Goal: Task Accomplishment & Management: Complete application form

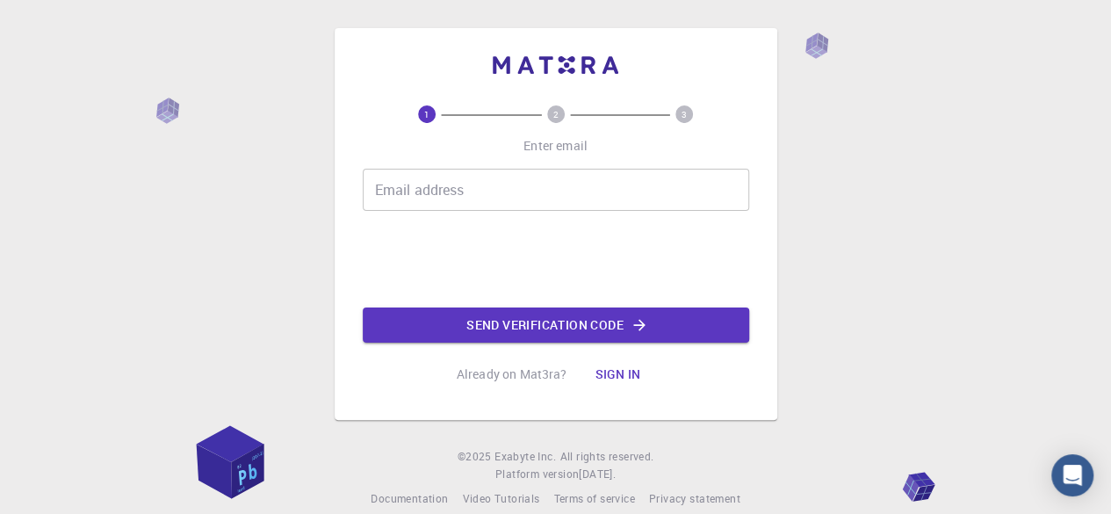
click at [438, 192] on input "Email address" at bounding box center [556, 190] width 386 height 42
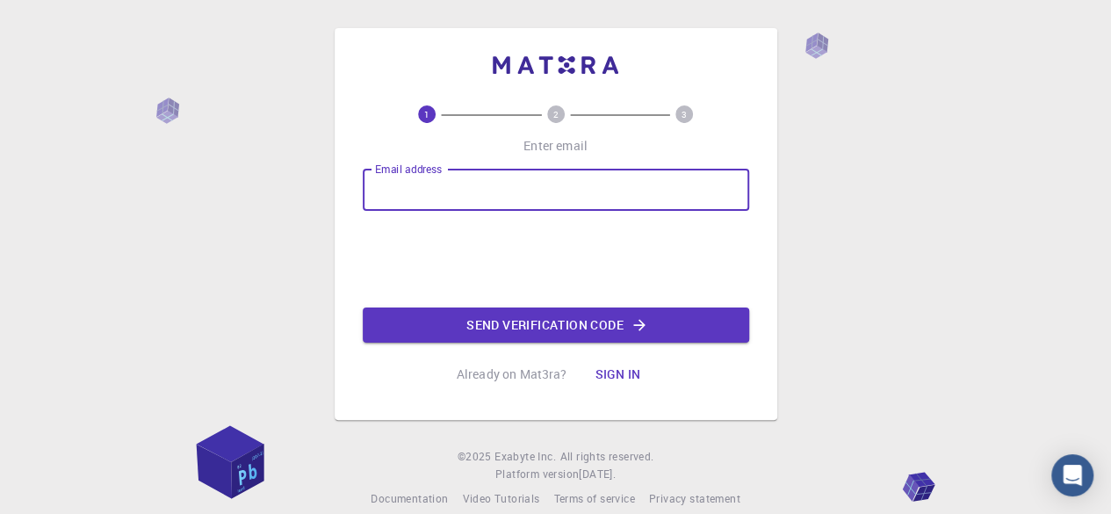
type input "[EMAIL_ADDRESS][DOMAIN_NAME]"
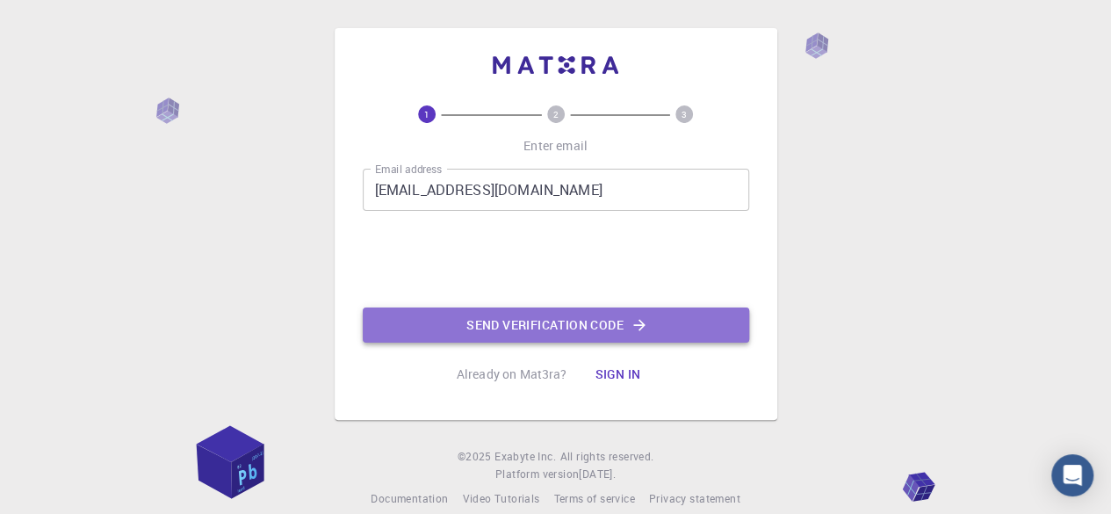
click at [592, 323] on button "Send verification code" at bounding box center [556, 324] width 386 height 35
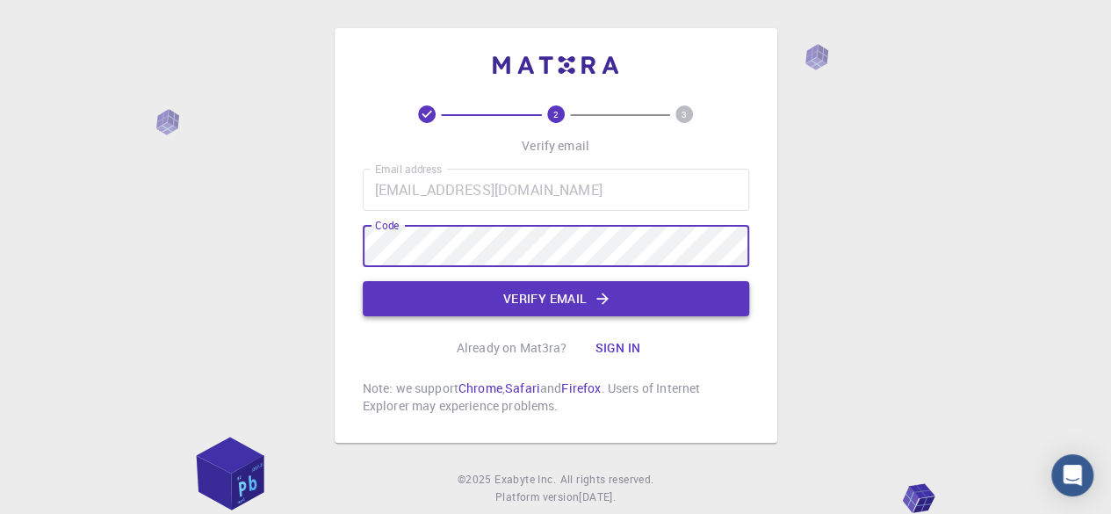
click at [538, 300] on button "Verify email" at bounding box center [556, 298] width 386 height 35
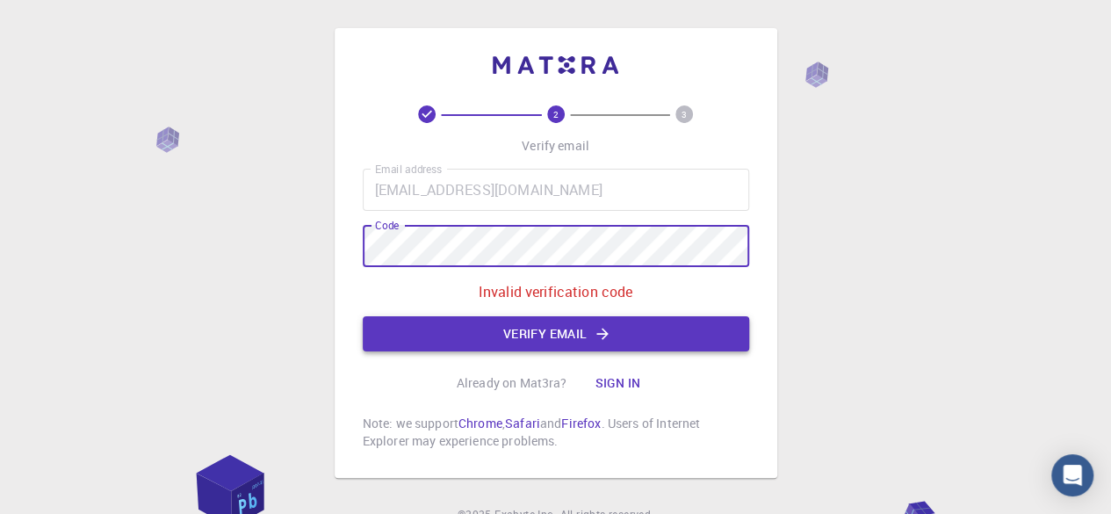
click at [513, 335] on button "Verify email" at bounding box center [556, 333] width 386 height 35
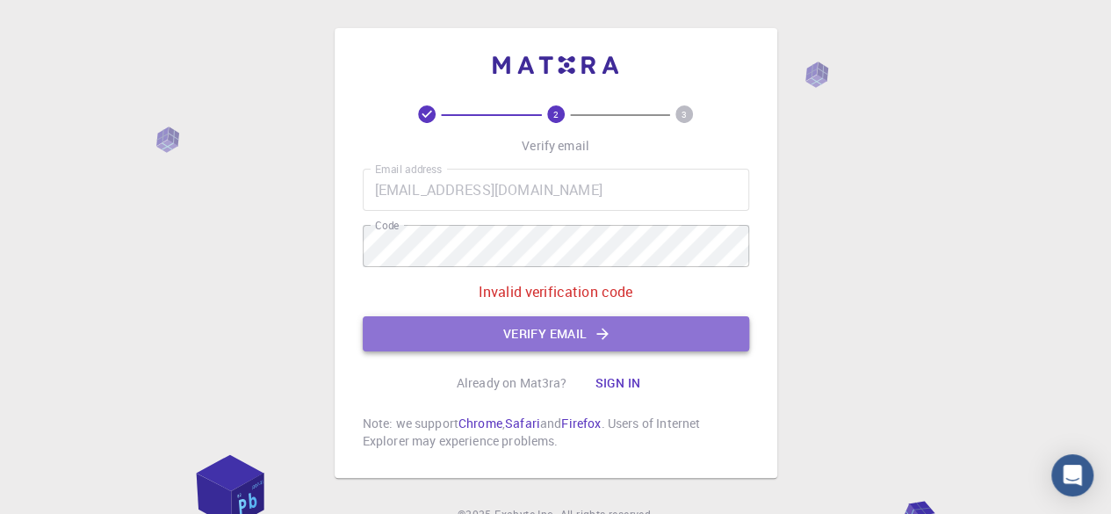
click at [565, 331] on button "Verify email" at bounding box center [556, 333] width 386 height 35
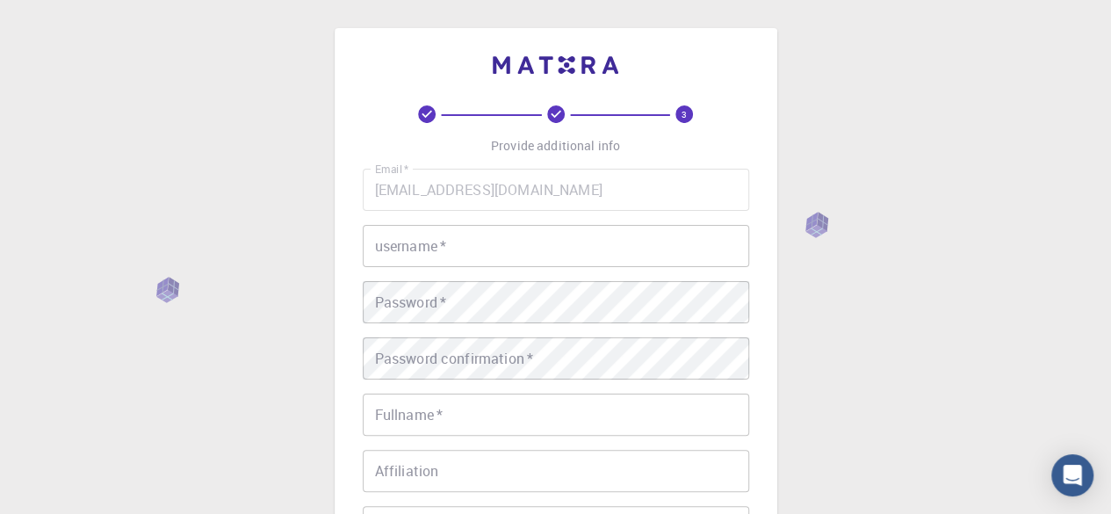
scroll to position [88, 0]
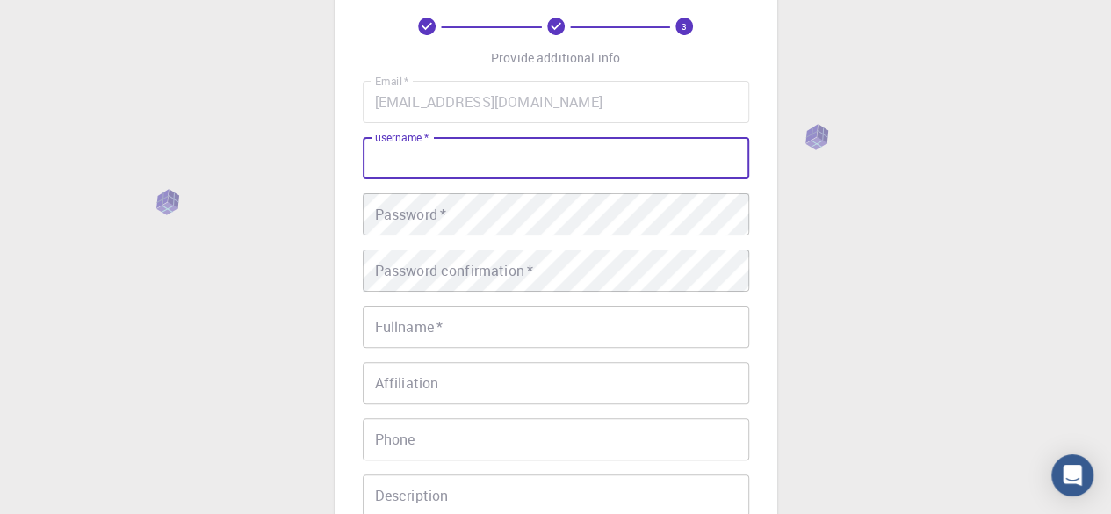
click at [479, 170] on input "username   *" at bounding box center [556, 158] width 386 height 42
type input "UMD"
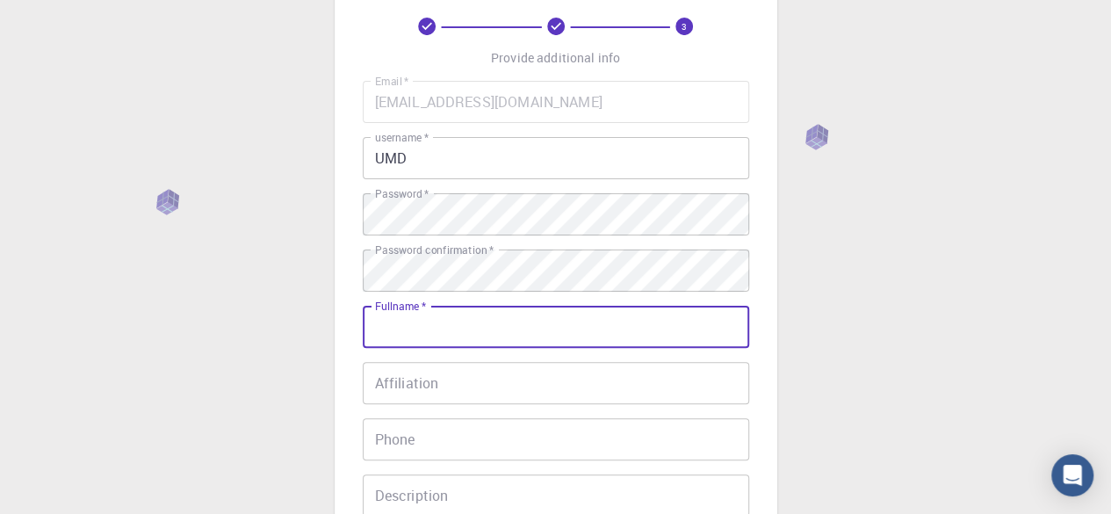
click at [467, 321] on input "Fullname   *" at bounding box center [556, 327] width 386 height 42
type input "Umer"
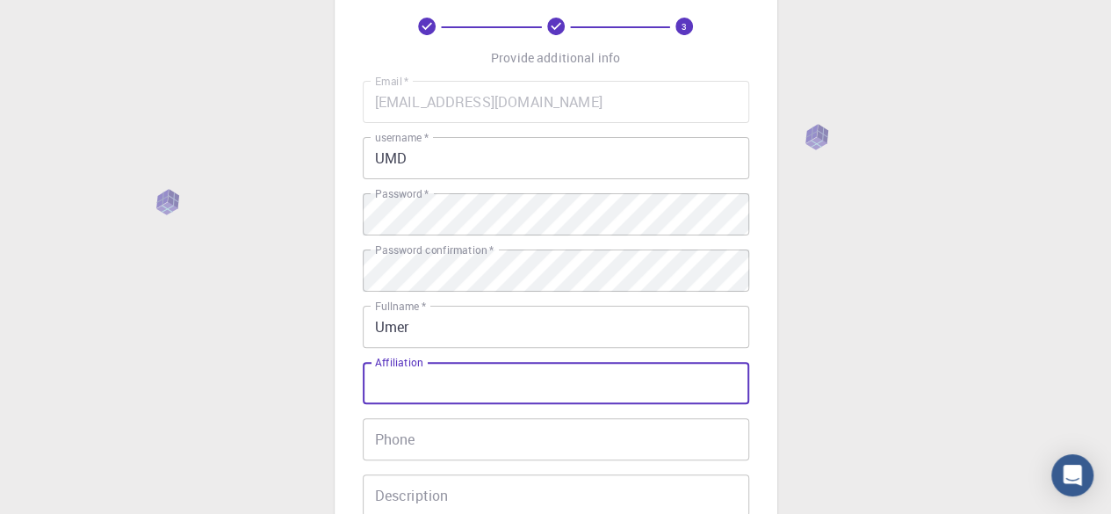
type input "D"
type input "IMU University"
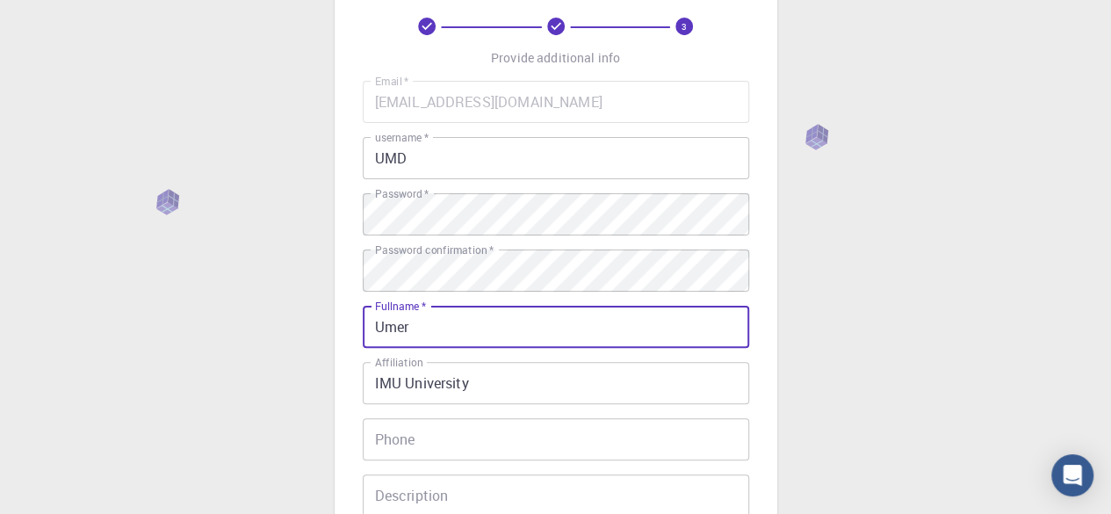
click at [529, 318] on input "Umer" at bounding box center [556, 327] width 386 height 42
type input "[PERSON_NAME]"
type input "01151664374"
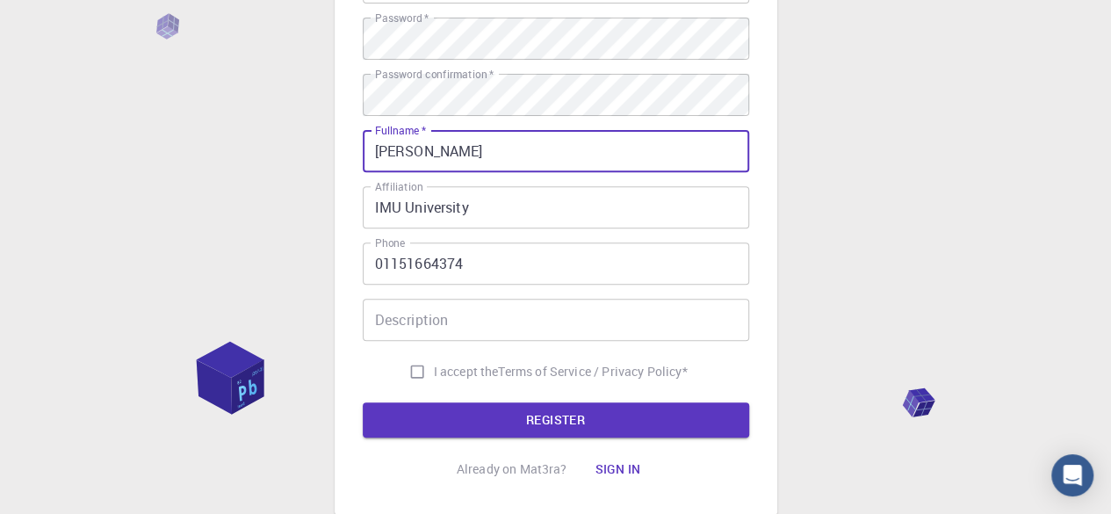
click at [460, 326] on input "Description" at bounding box center [556, 320] width 386 height 42
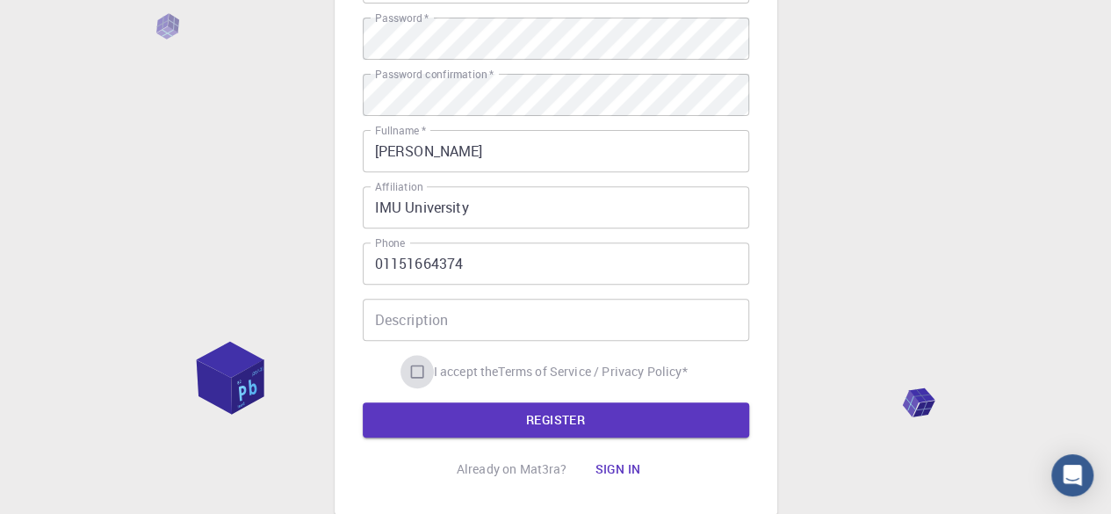
click at [411, 372] on input "I accept the Terms of Service / Privacy Policy *" at bounding box center [417, 371] width 33 height 33
checkbox input "true"
click at [552, 410] on button "REGISTER" at bounding box center [556, 419] width 386 height 35
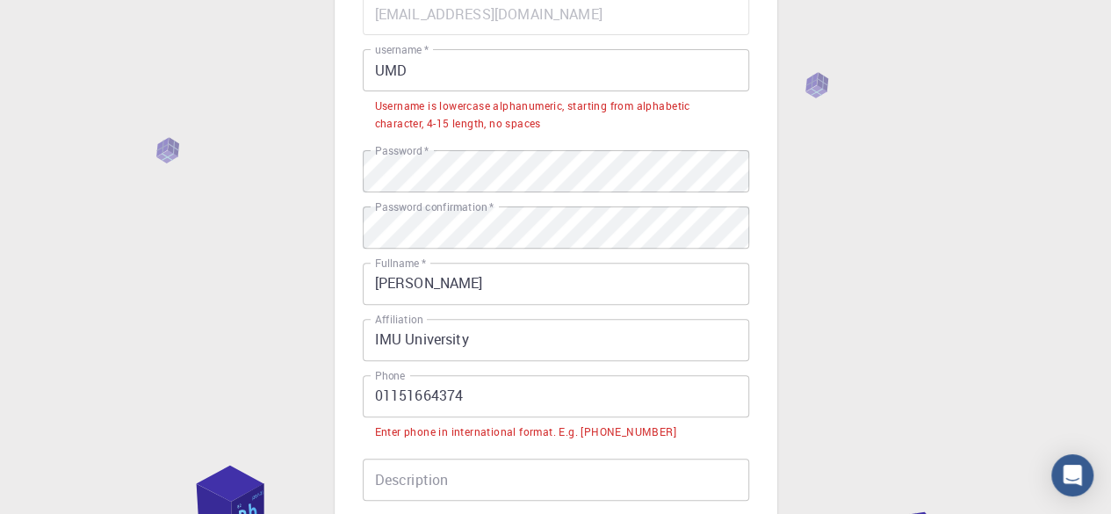
scroll to position [88, 0]
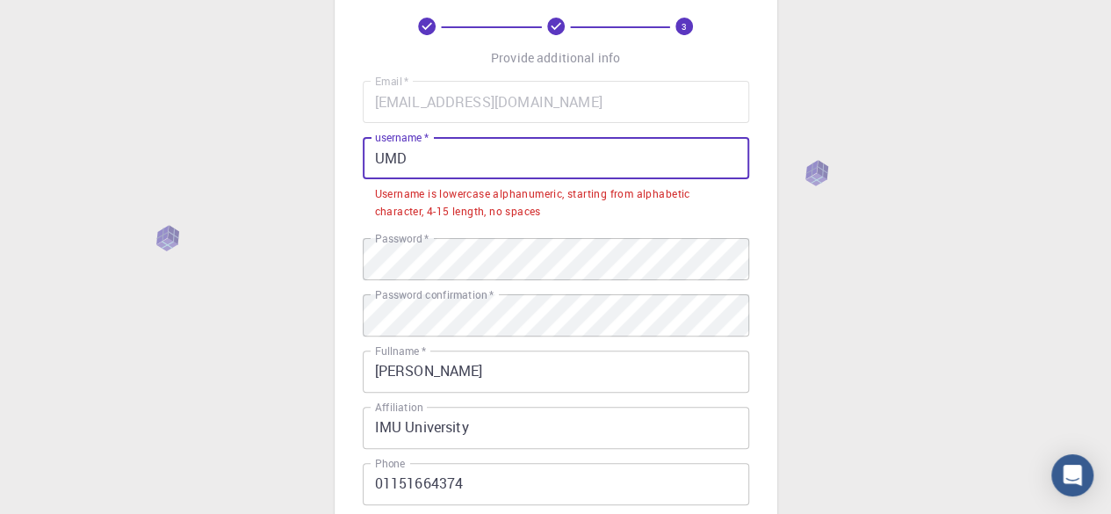
click at [483, 157] on input "UMD" at bounding box center [556, 158] width 386 height 42
type input "U"
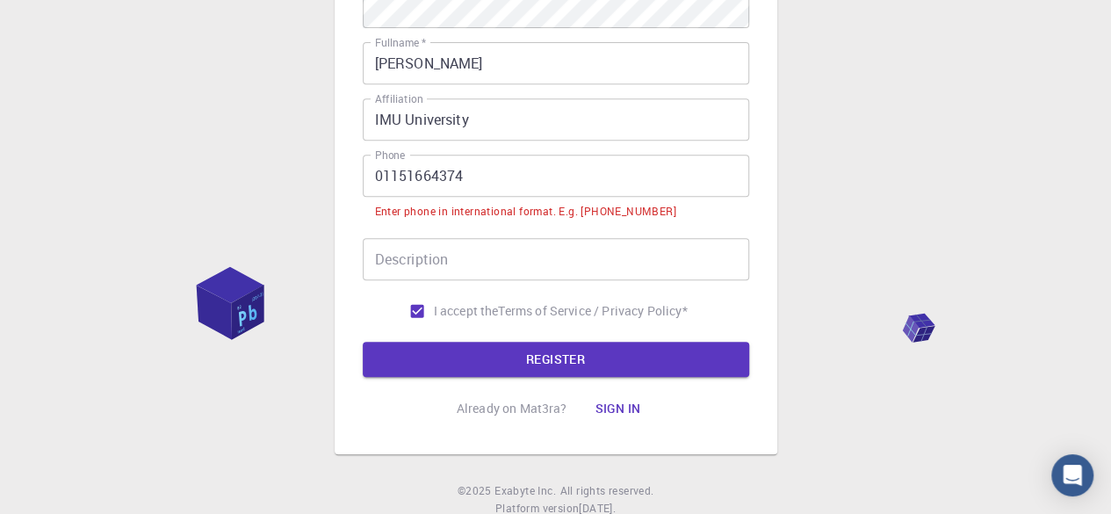
scroll to position [408, 0]
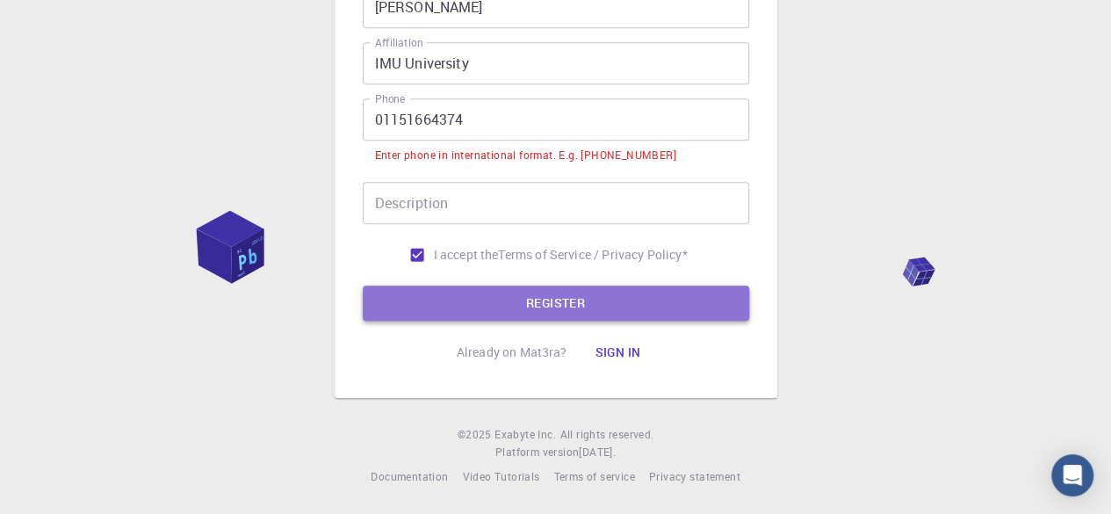
click at [555, 297] on button "REGISTER" at bounding box center [556, 302] width 386 height 35
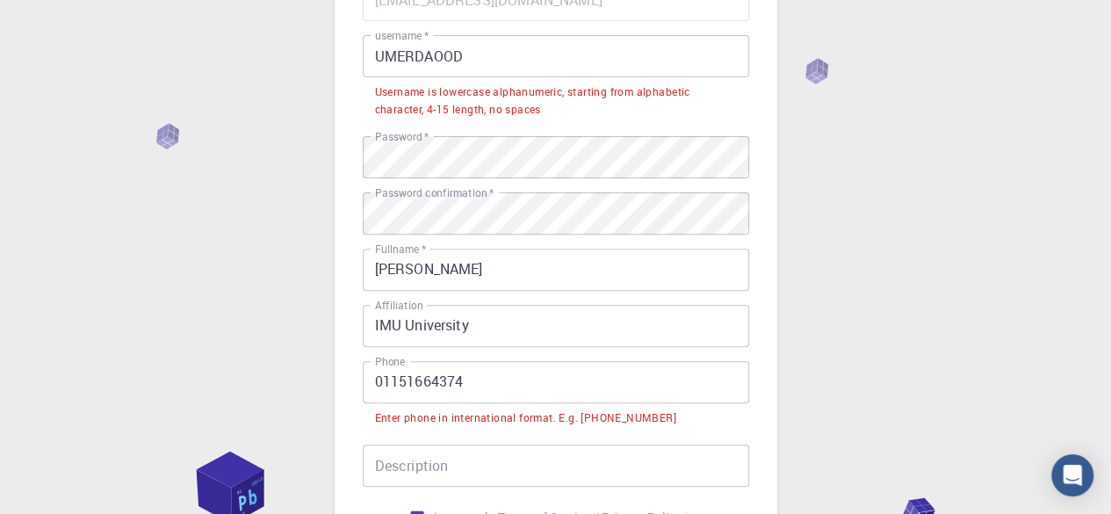
scroll to position [102, 0]
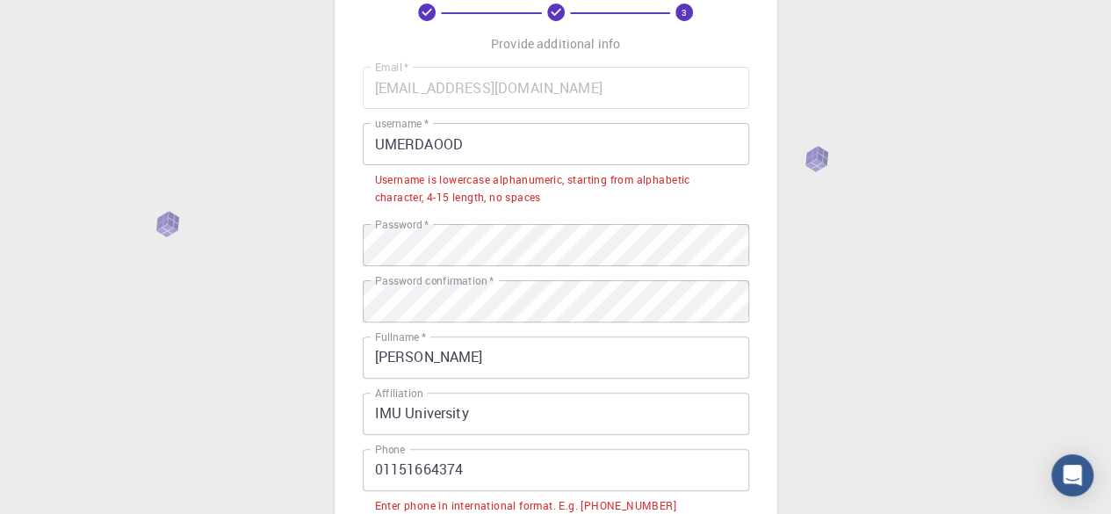
click at [475, 147] on input "UMERDAOOD" at bounding box center [556, 144] width 386 height 42
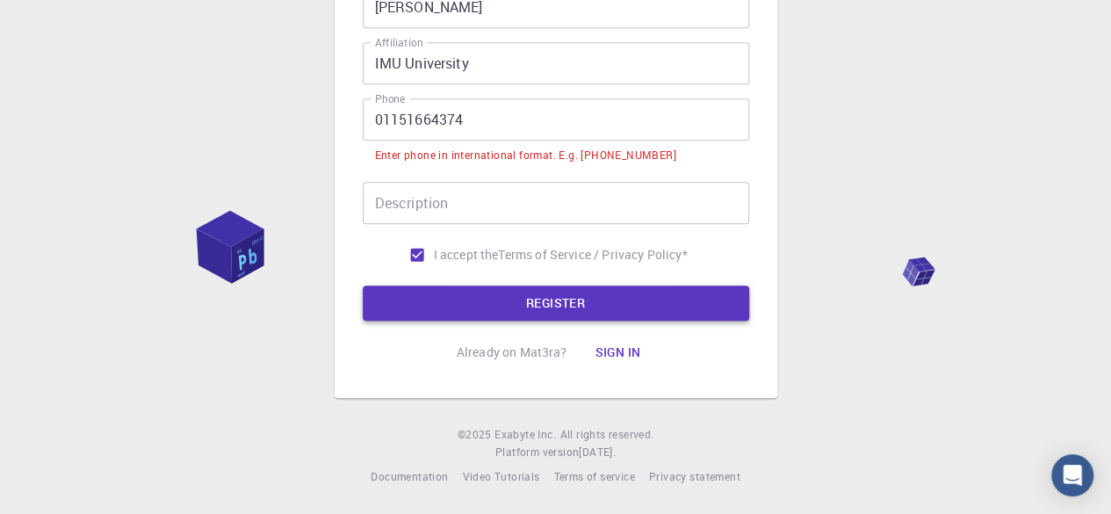
type input "UmerDaood12"
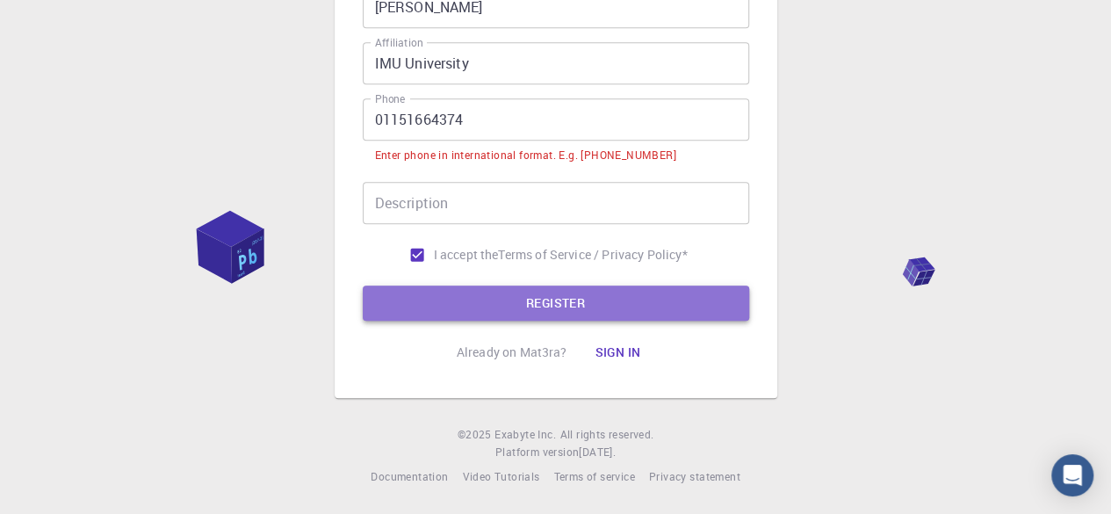
click at [526, 292] on button "REGISTER" at bounding box center [556, 302] width 386 height 35
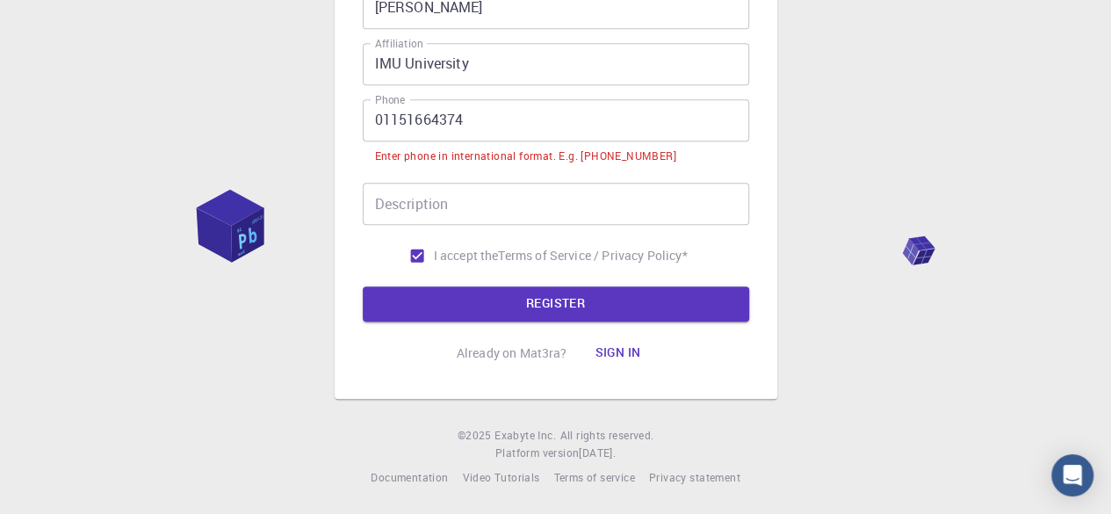
scroll to position [190, 0]
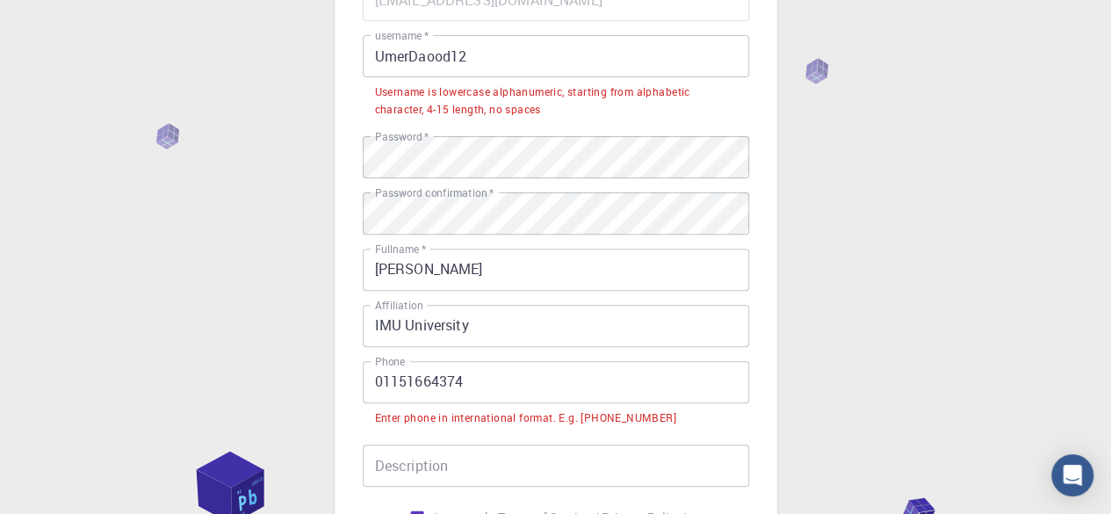
drag, startPoint x: 377, startPoint y: 379, endPoint x: 460, endPoint y: 361, distance: 85.5
click at [377, 379] on input "01151664374" at bounding box center [556, 382] width 386 height 42
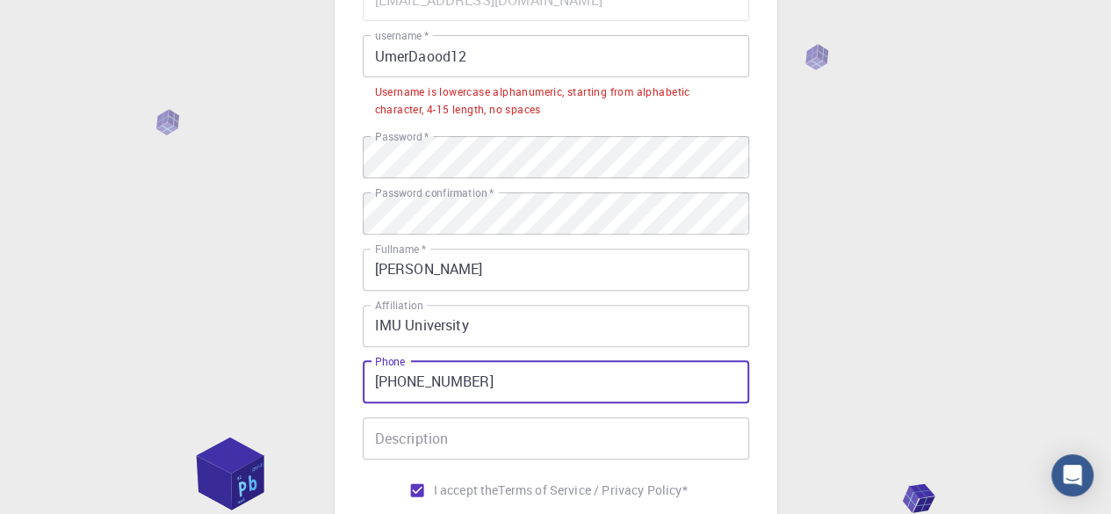
scroll to position [102, 0]
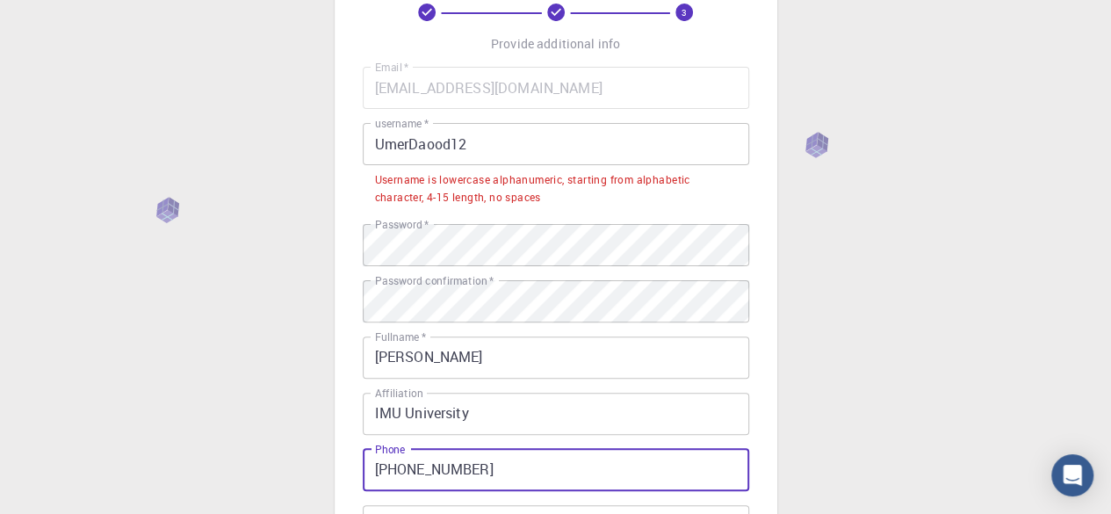
type input "[PHONE_NUMBER]"
click at [390, 143] on input "UmerDaood12" at bounding box center [556, 144] width 386 height 42
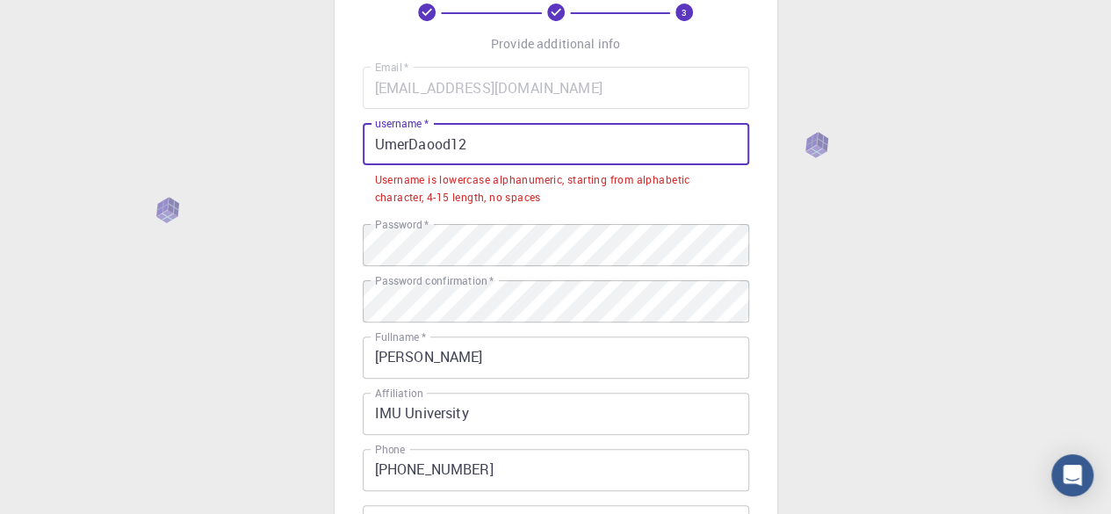
click at [396, 146] on input "UmerDaood12" at bounding box center [556, 144] width 386 height 42
click at [406, 144] on input "UmerDaood12" at bounding box center [556, 144] width 386 height 42
click at [415, 141] on input "UmerDaood12" at bounding box center [556, 144] width 386 height 42
click at [421, 141] on input "UmerDaood12" at bounding box center [556, 144] width 386 height 42
click at [428, 143] on input "UmerDaood12" at bounding box center [556, 144] width 386 height 42
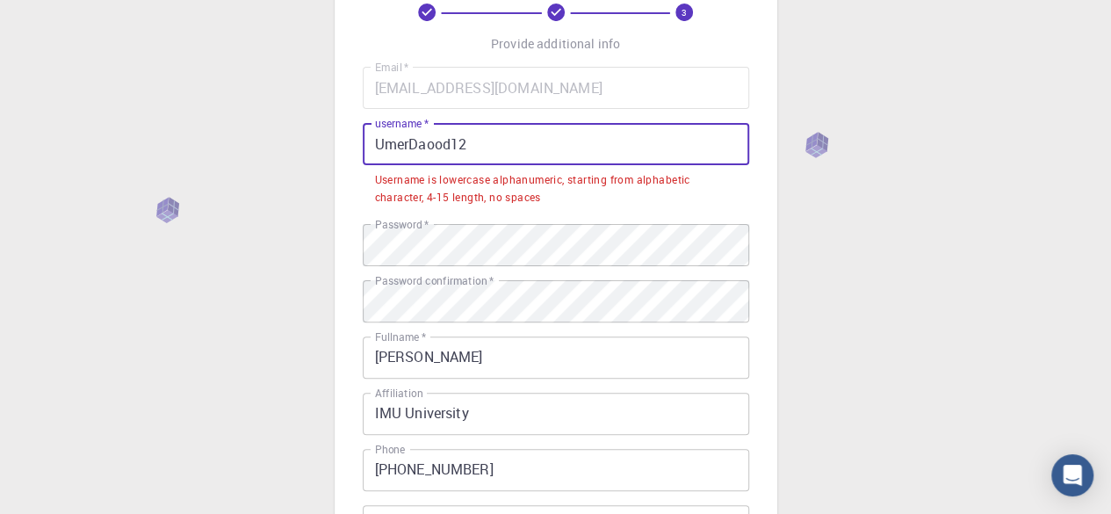
click at [435, 142] on input "UmerDaood12" at bounding box center [556, 144] width 386 height 42
click at [446, 141] on input "UmerDaood12" at bounding box center [556, 144] width 386 height 42
click at [451, 141] on input "UmerDaood12" at bounding box center [556, 144] width 386 height 42
click at [465, 143] on input "UmerDaood12" at bounding box center [556, 144] width 386 height 42
drag, startPoint x: 416, startPoint y: 138, endPoint x: 447, endPoint y: 147, distance: 32.0
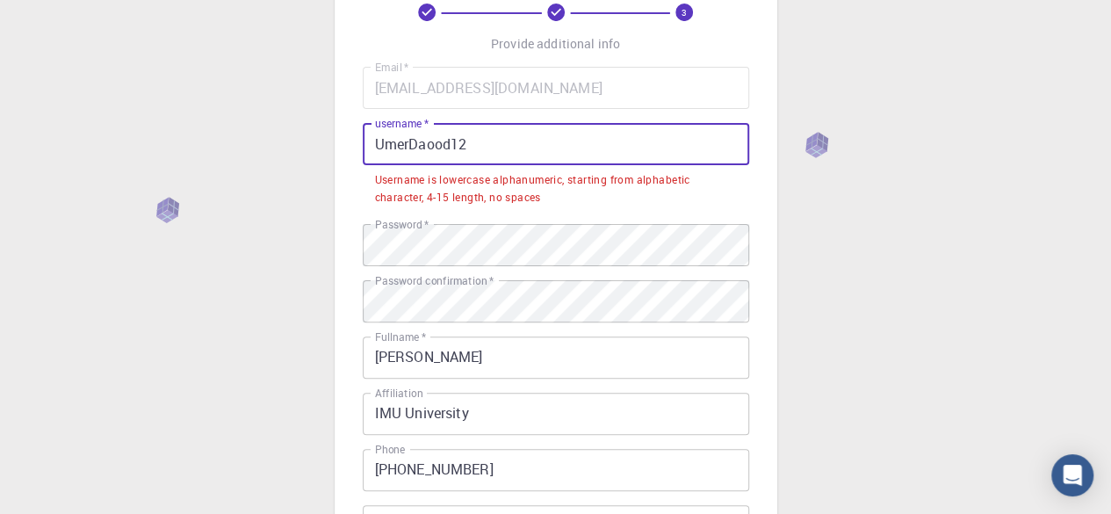
click at [418, 140] on input "UmerDaood12" at bounding box center [556, 144] width 386 height 42
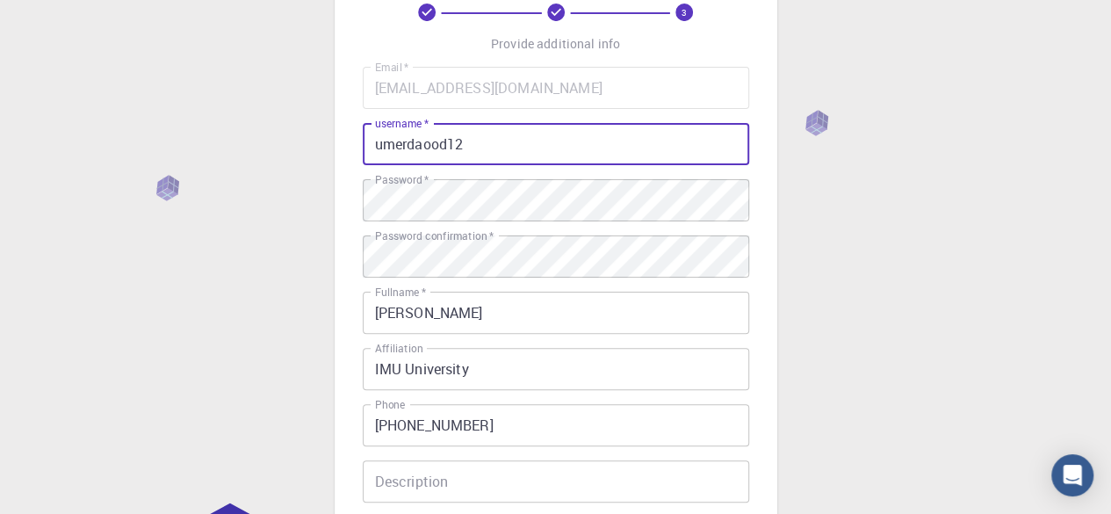
scroll to position [381, 0]
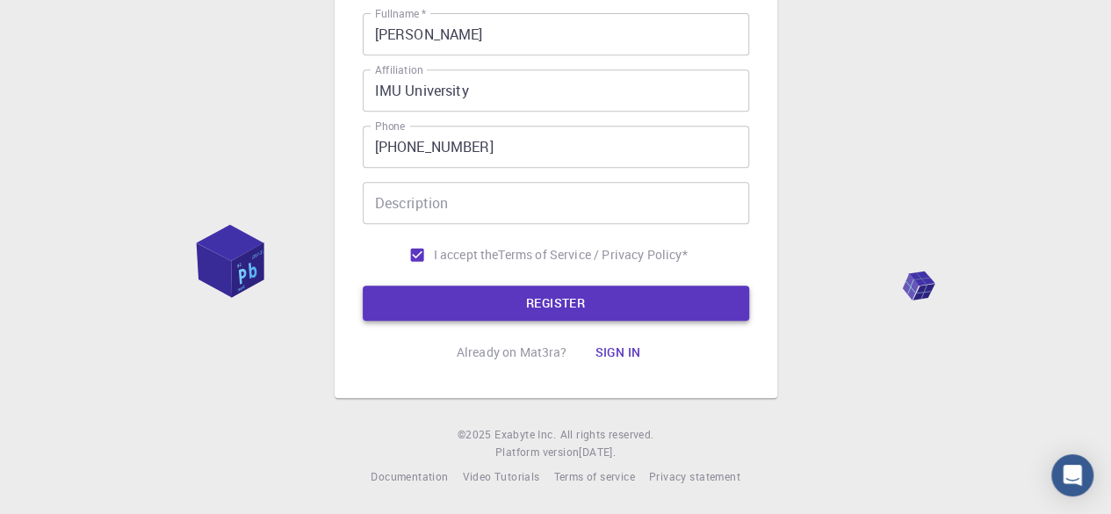
type input "umerdaood12"
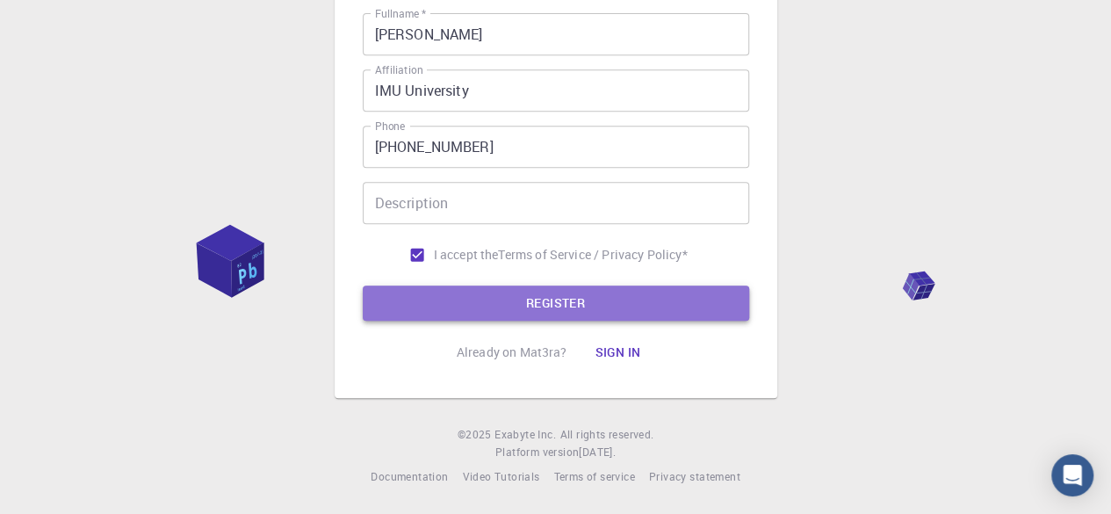
click at [527, 307] on button "REGISTER" at bounding box center [556, 302] width 386 height 35
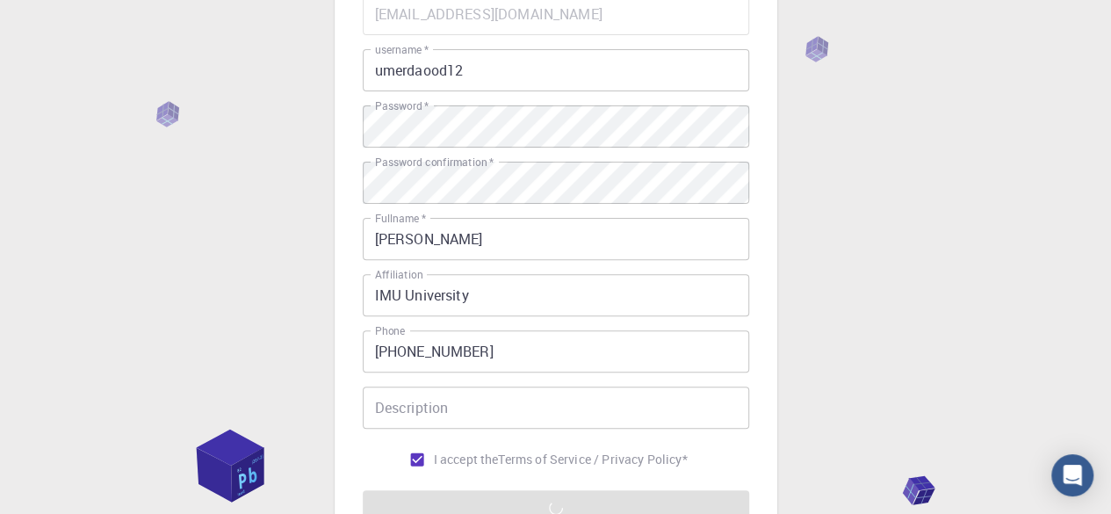
scroll to position [351, 0]
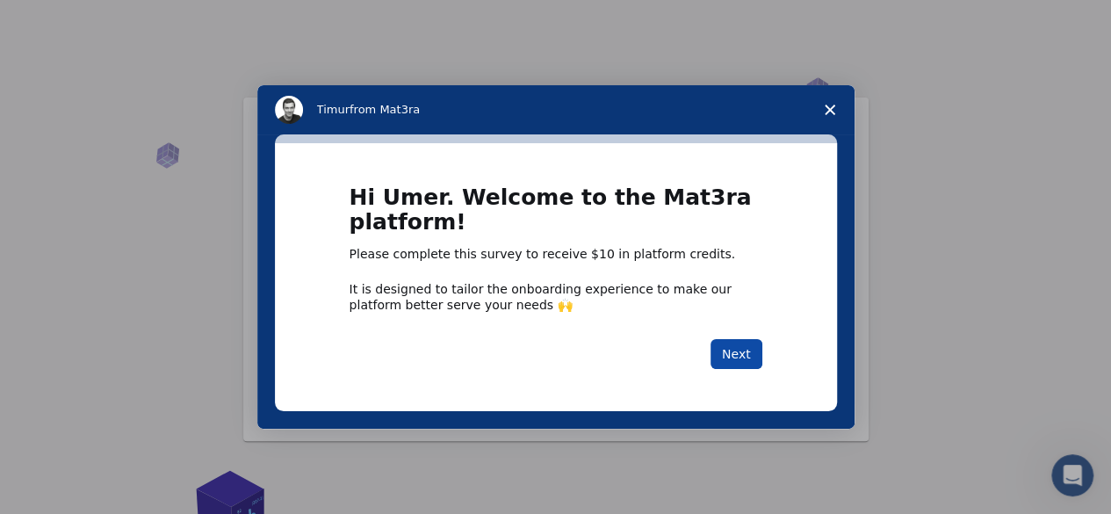
click at [740, 350] on button "Next" at bounding box center [737, 354] width 52 height 30
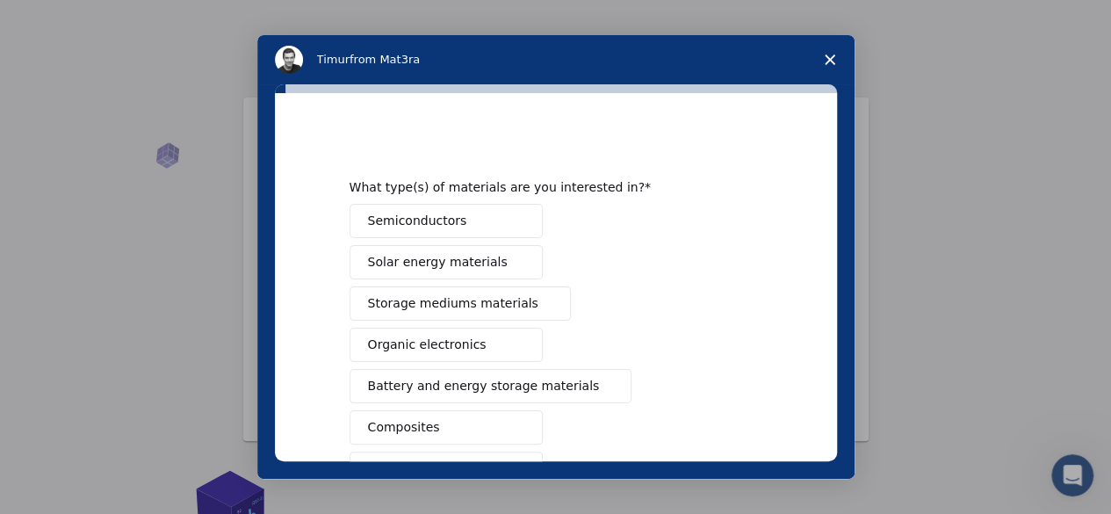
click at [828, 61] on polygon "Close survey" at bounding box center [830, 59] width 11 height 11
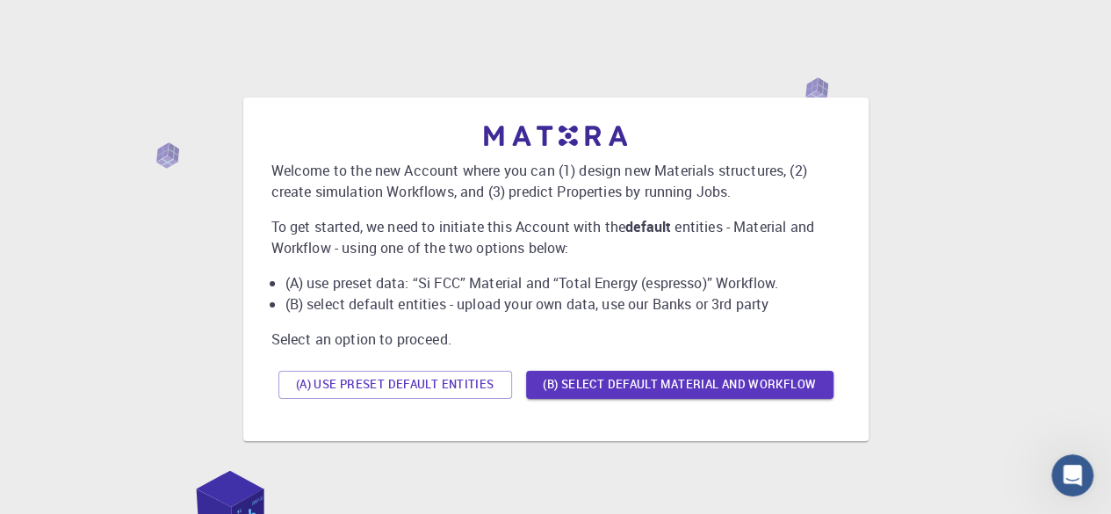
scroll to position [88, 0]
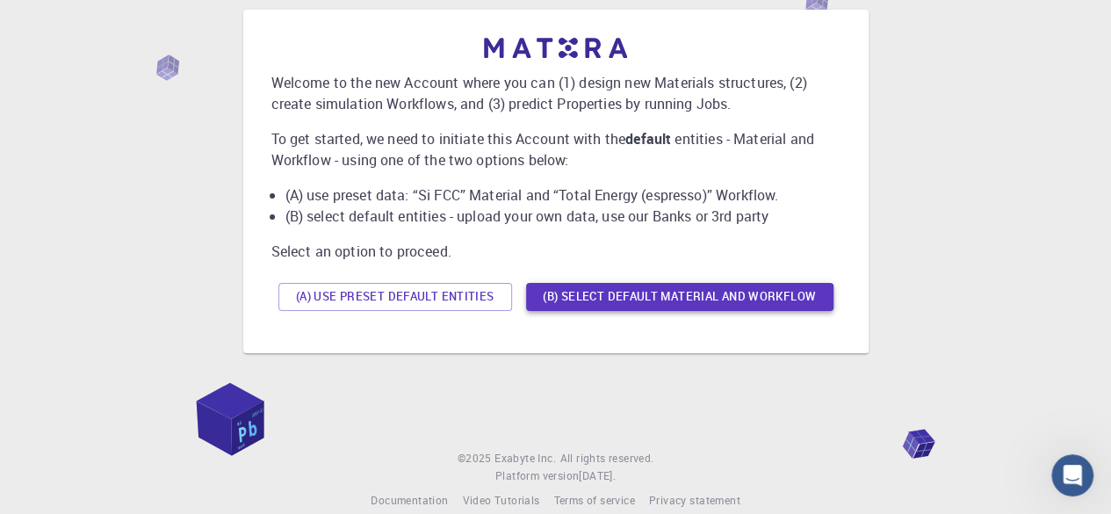
click at [685, 295] on button "(B) Select default material and workflow" at bounding box center [679, 297] width 307 height 28
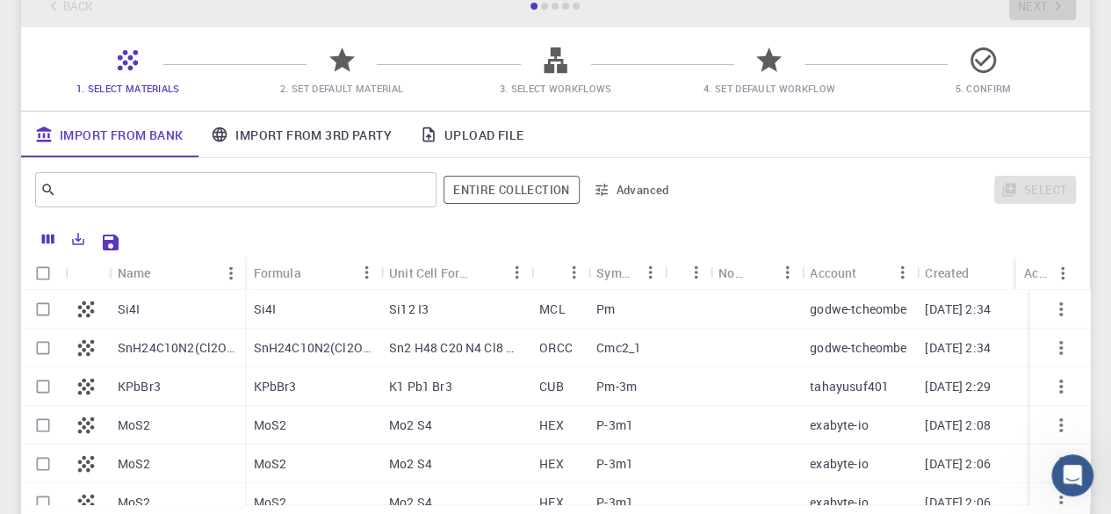
scroll to position [0, 0]
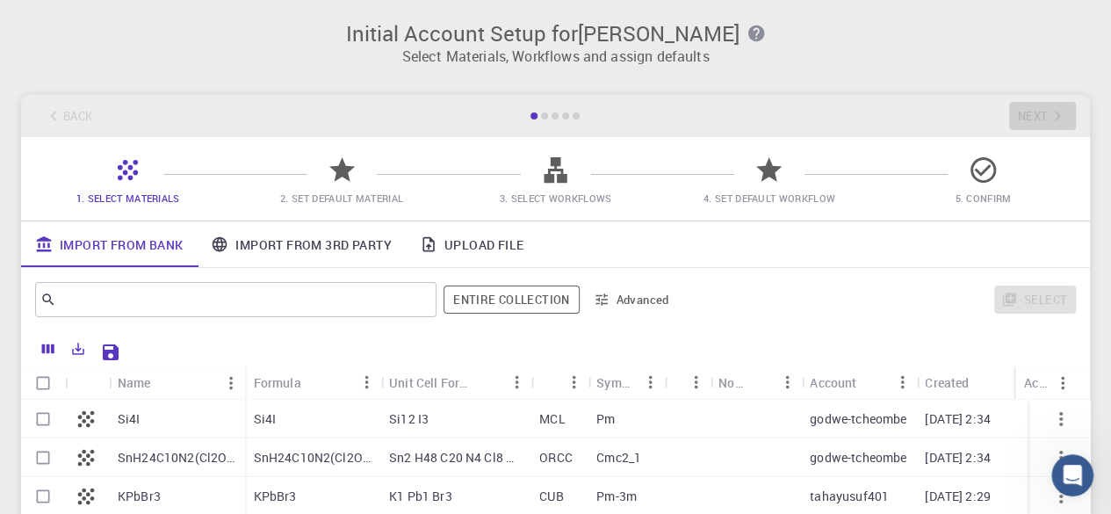
click at [39, 416] on input "Select row" at bounding box center [42, 418] width 33 height 33
checkbox input "true"
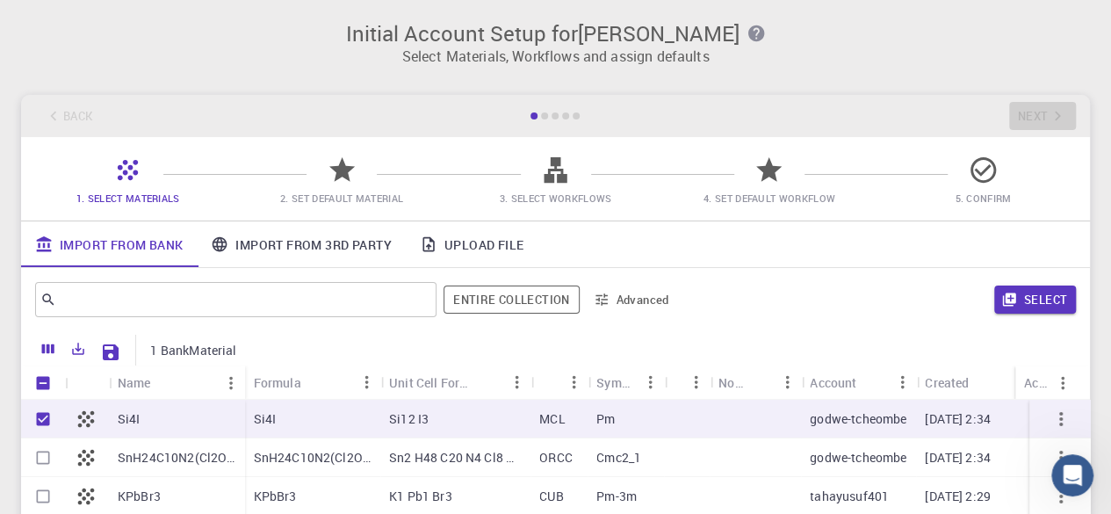
scroll to position [176, 0]
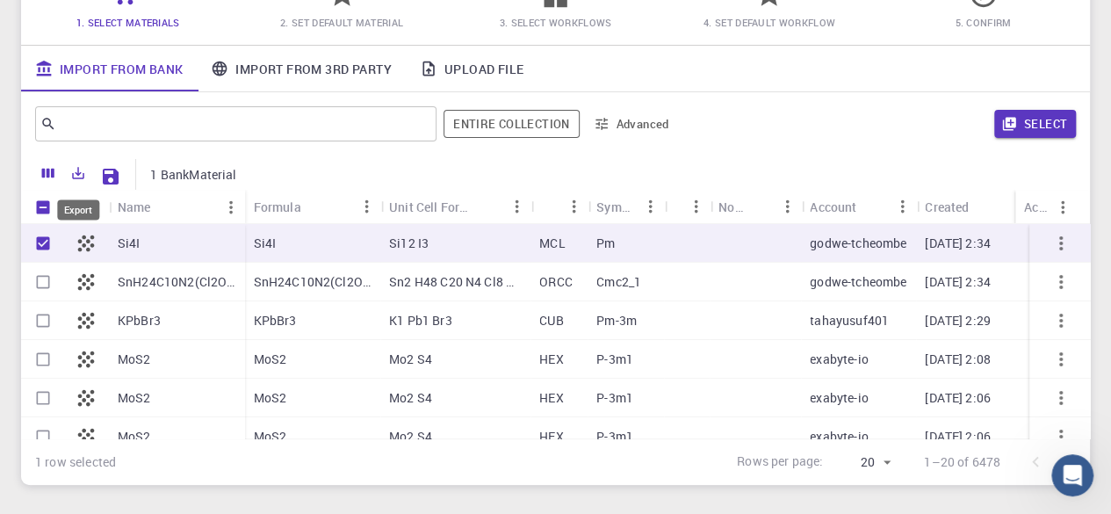
click at [83, 175] on icon "Export" at bounding box center [79, 174] width 12 height 12
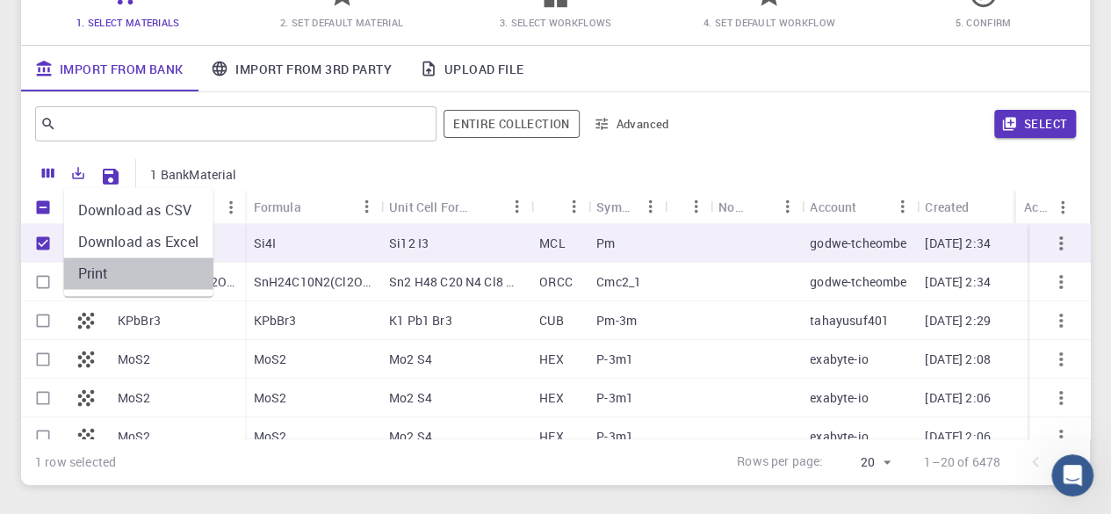
click at [137, 268] on li "Print" at bounding box center [138, 273] width 149 height 32
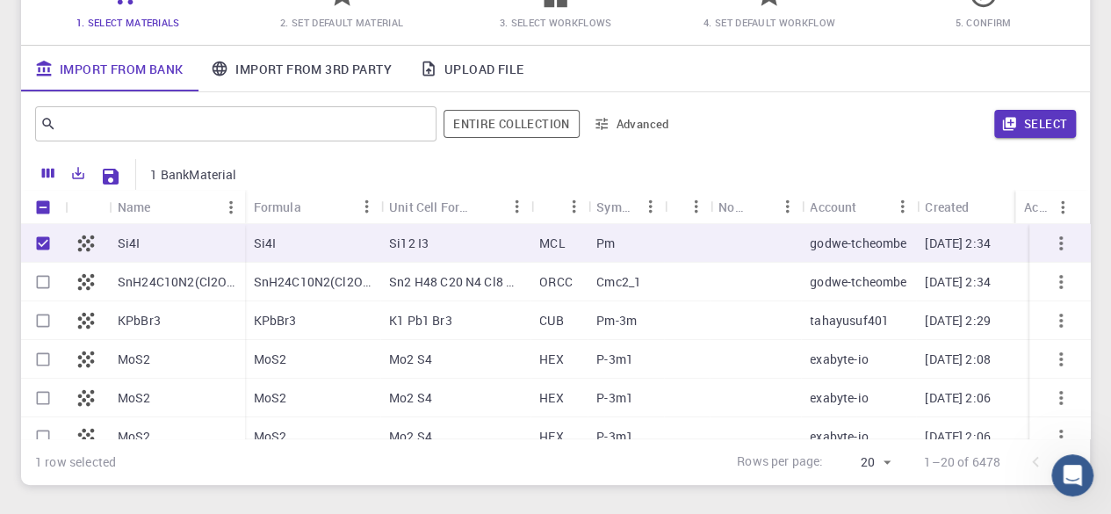
click at [609, 246] on p "Pm" at bounding box center [605, 244] width 18 height 18
checkbox input "false"
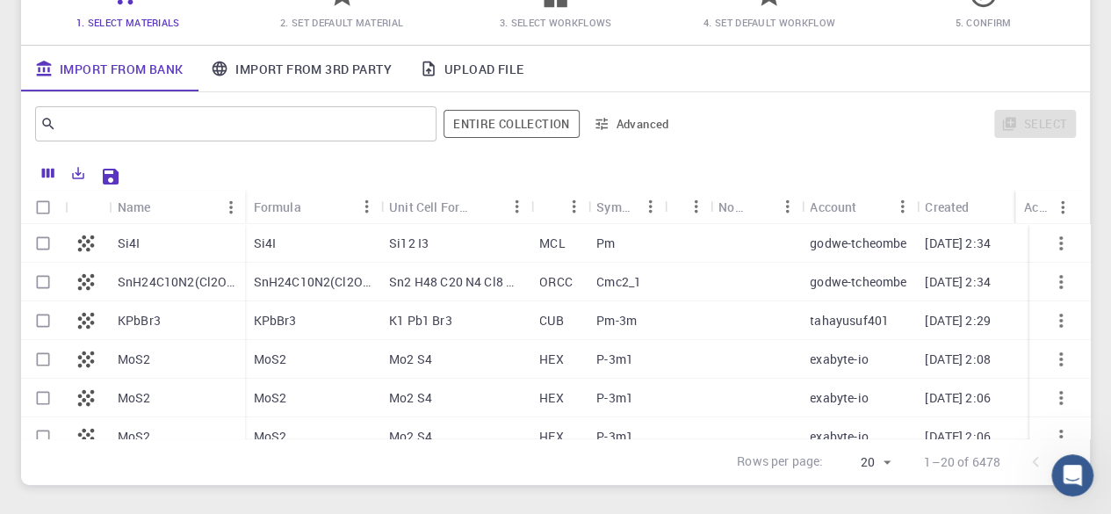
click at [1050, 252] on icon "button" at bounding box center [1060, 243] width 21 height 21
click at [171, 64] on link "Import From Bank" at bounding box center [109, 69] width 176 height 46
click at [37, 244] on input "Select row" at bounding box center [42, 243] width 33 height 33
checkbox input "true"
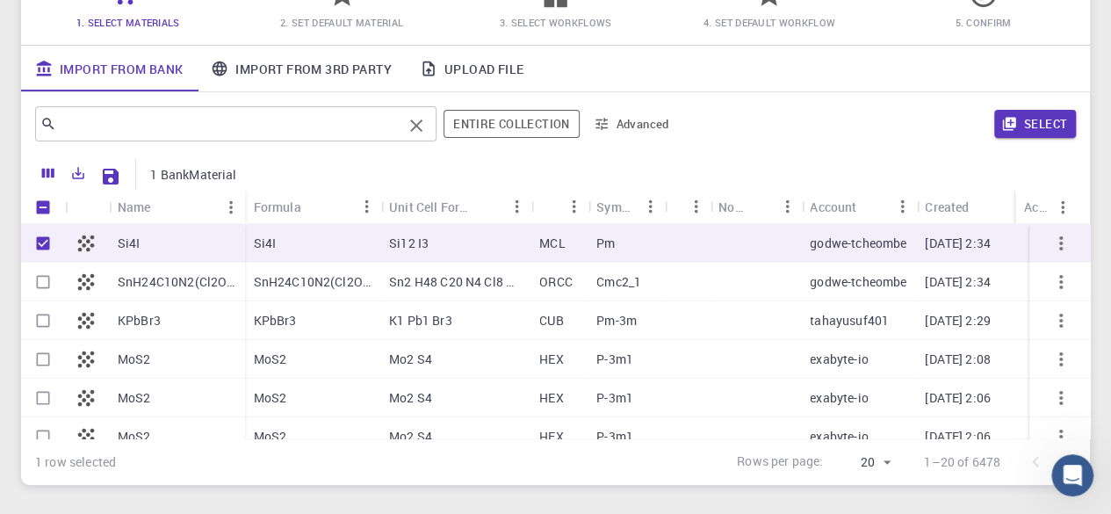
click at [274, 130] on input "text" at bounding box center [229, 124] width 346 height 25
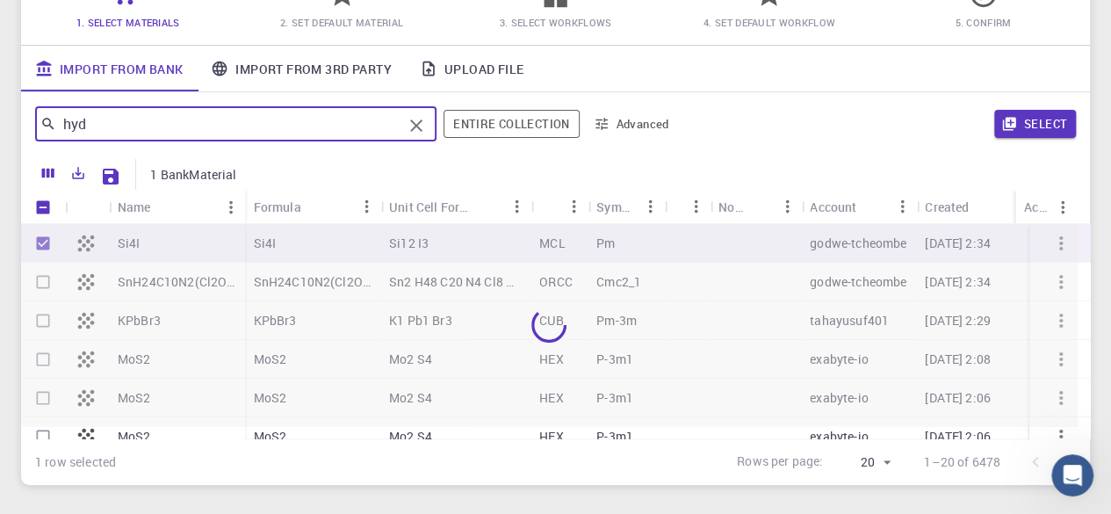
type input "hydr"
checkbox input "false"
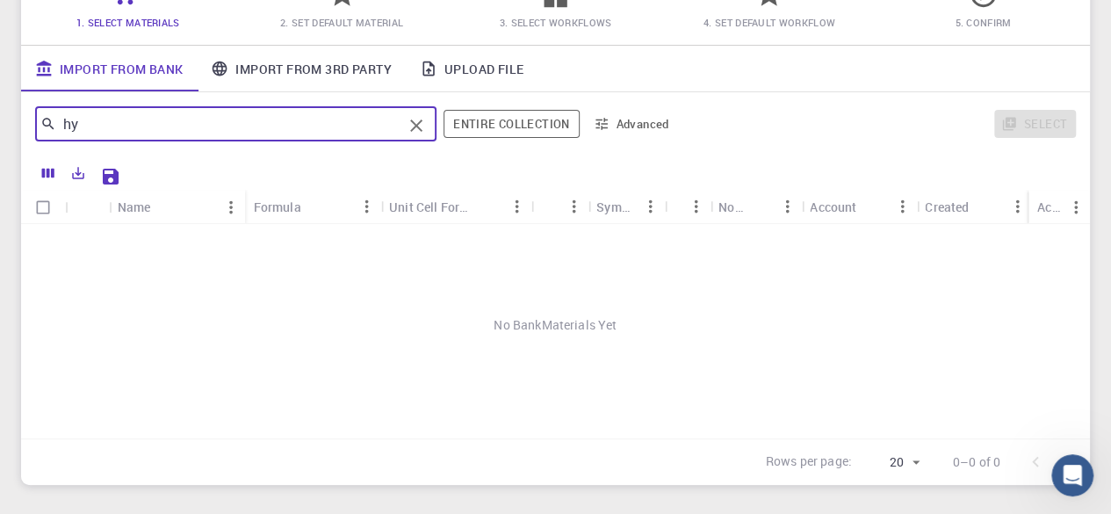
type input "h"
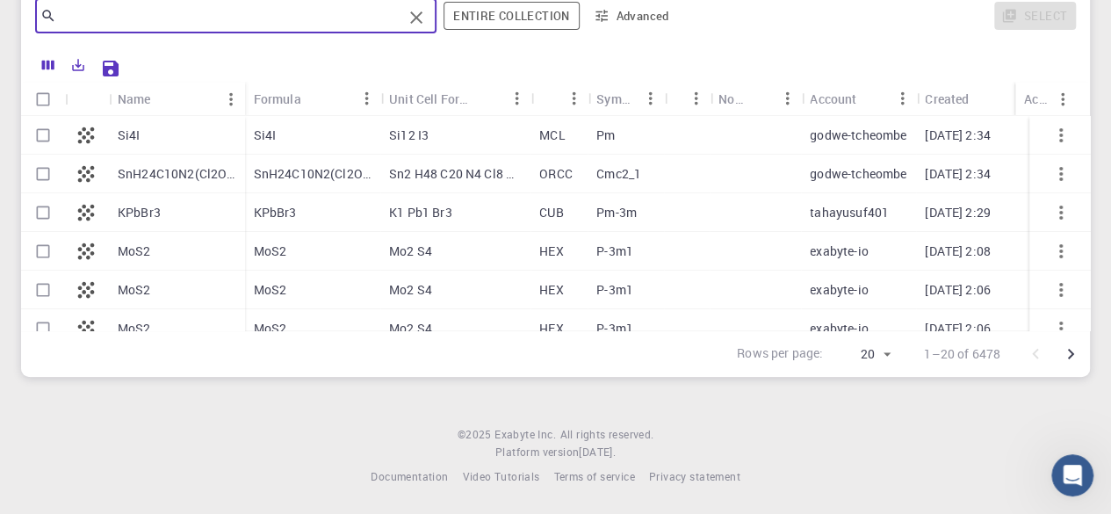
scroll to position [0, 0]
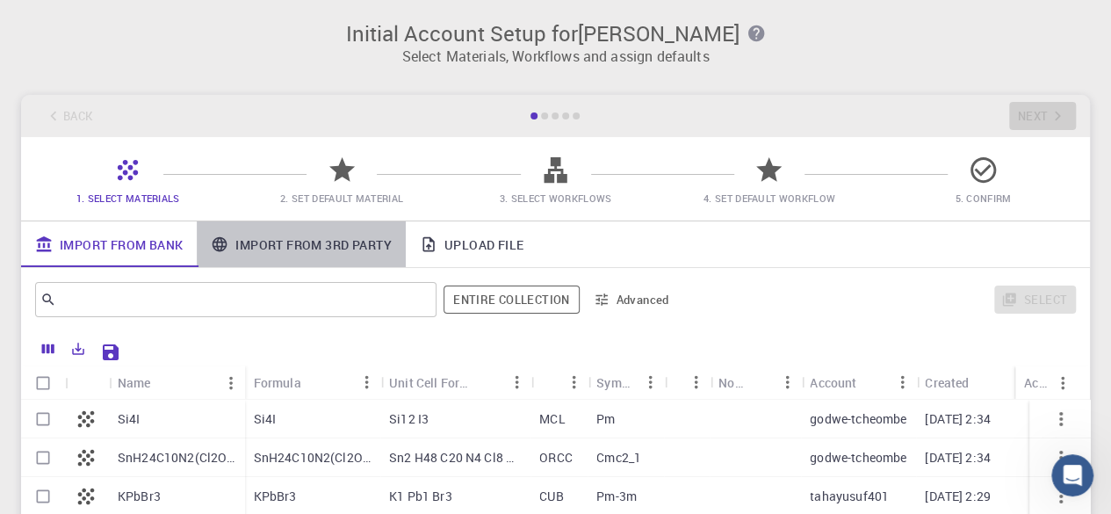
click at [321, 247] on link "Import From 3rd Party" at bounding box center [301, 244] width 208 height 46
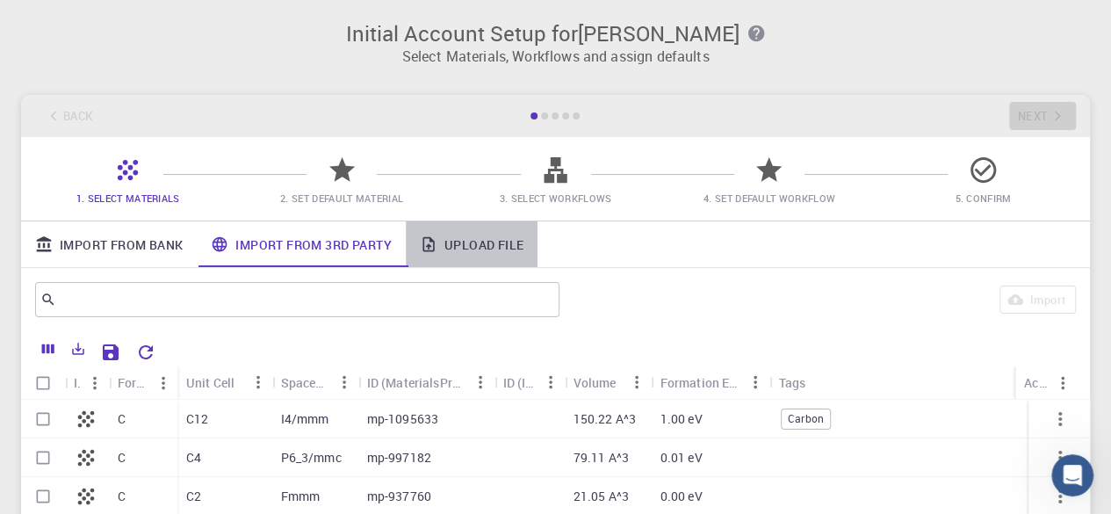
click at [478, 243] on link "Upload File" at bounding box center [472, 244] width 132 height 46
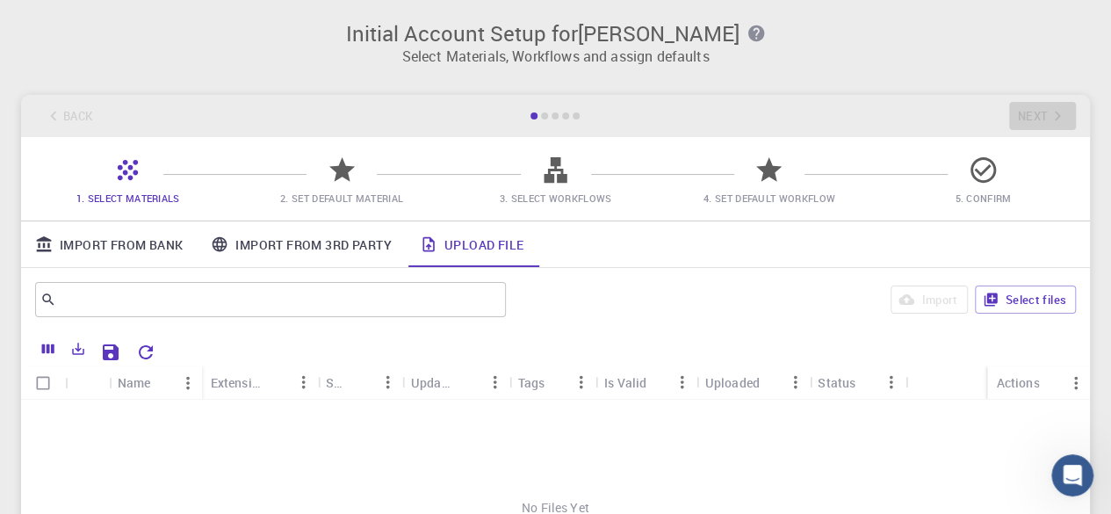
click at [317, 240] on link "Import From 3rd Party" at bounding box center [301, 244] width 208 height 46
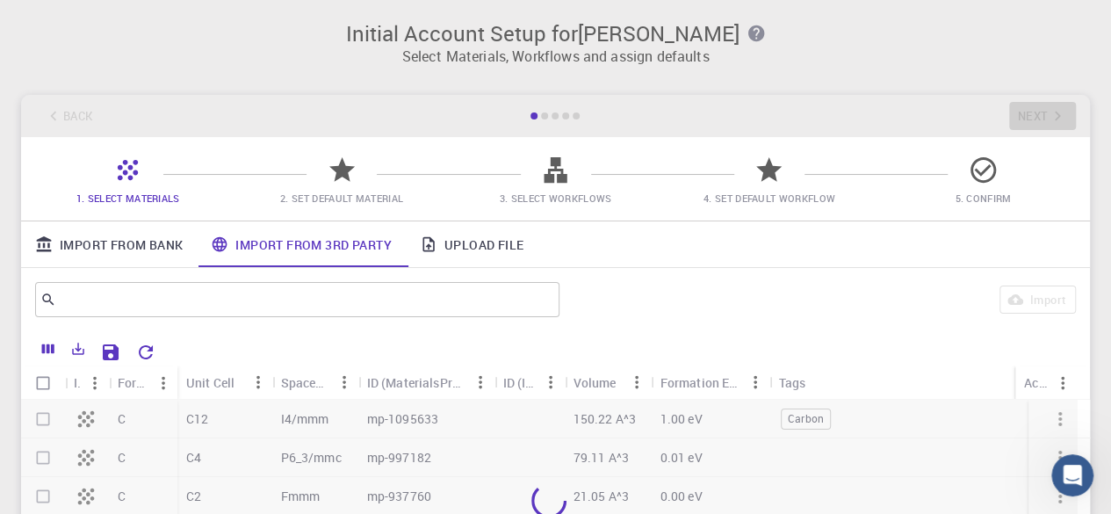
click at [113, 246] on link "Import From Bank" at bounding box center [109, 244] width 176 height 46
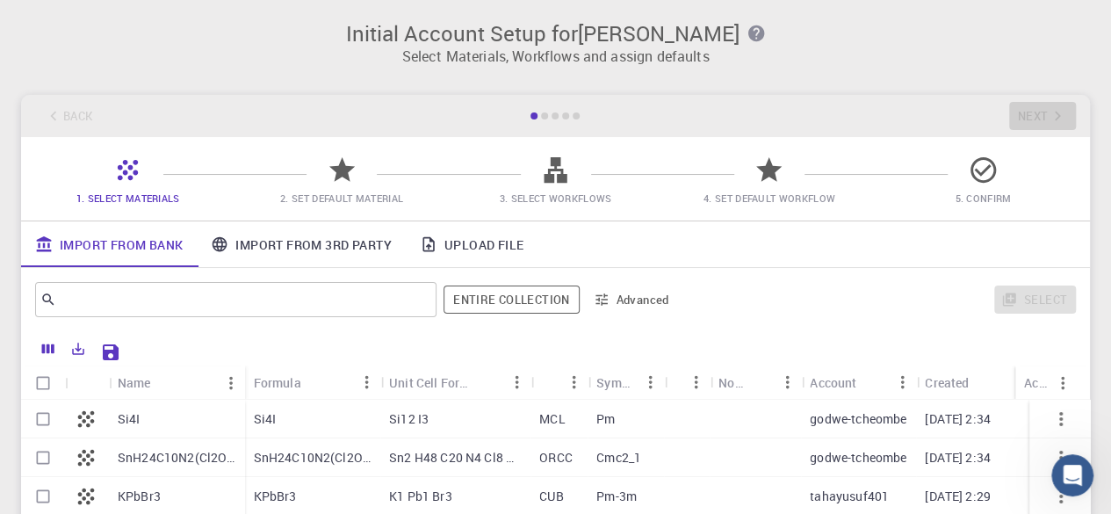
scroll to position [176, 0]
